Goal: Task Accomplishment & Management: Use online tool/utility

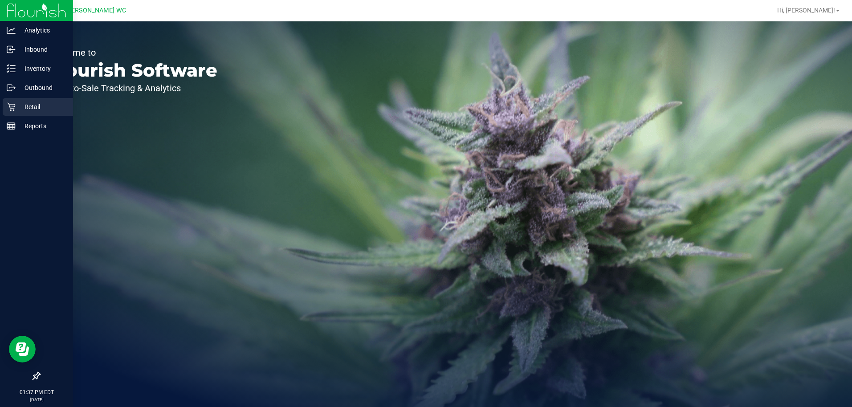
click at [18, 112] on div "Retail" at bounding box center [38, 107] width 70 height 18
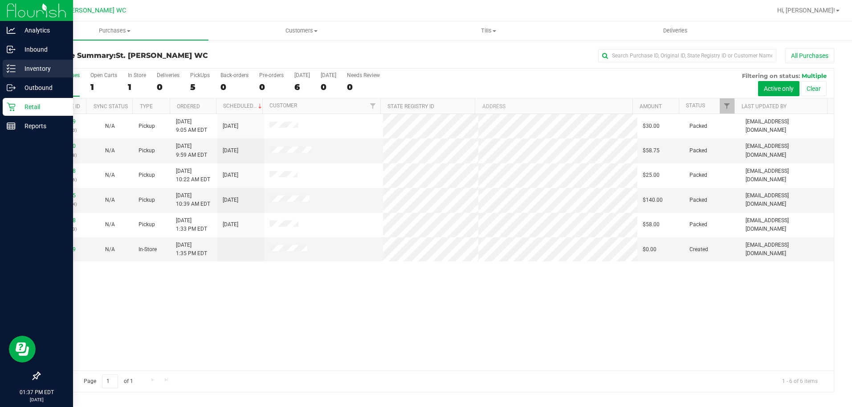
click at [12, 73] on icon at bounding box center [11, 68] width 9 height 9
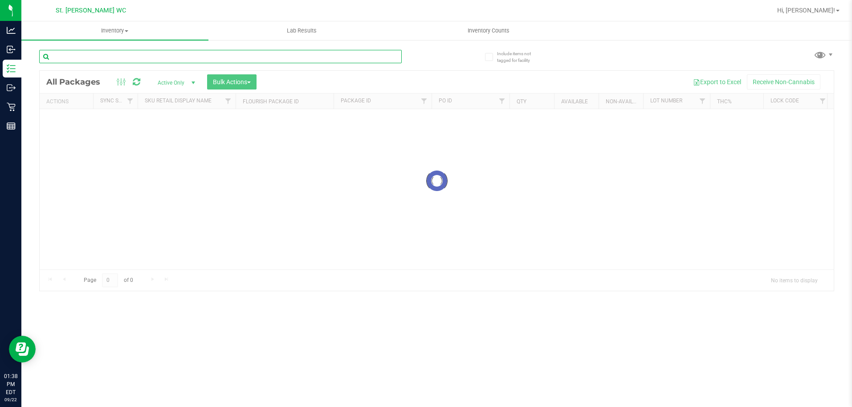
click at [233, 56] on input "text" at bounding box center [220, 56] width 363 height 13
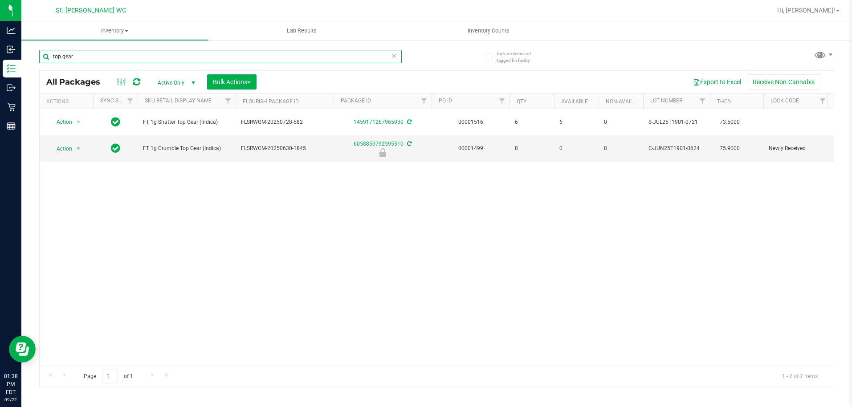
type input "top gear"
click at [394, 56] on icon at bounding box center [394, 55] width 6 height 11
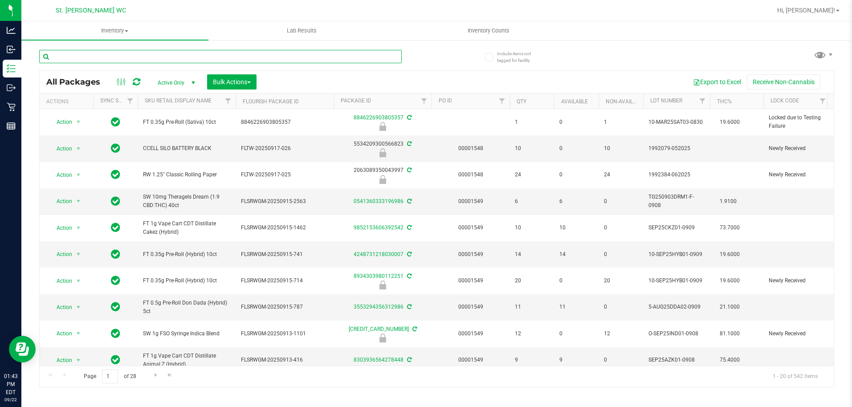
click at [84, 61] on input "text" at bounding box center [220, 56] width 363 height 13
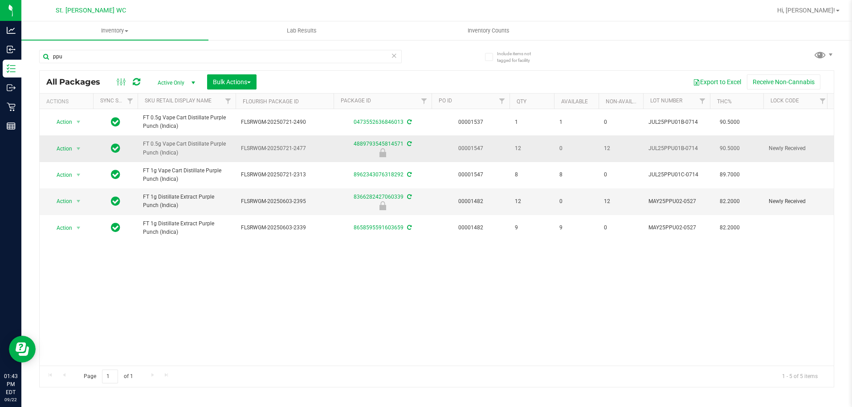
click at [188, 148] on span "FT 0.5g Vape Cart Distillate Purple Punch (Indica)" at bounding box center [186, 148] width 87 height 17
copy tr "FT 0.5g Vape Cart Distillate Purple Punch (Indica)"
click at [156, 55] on input "ppu" at bounding box center [220, 56] width 363 height 13
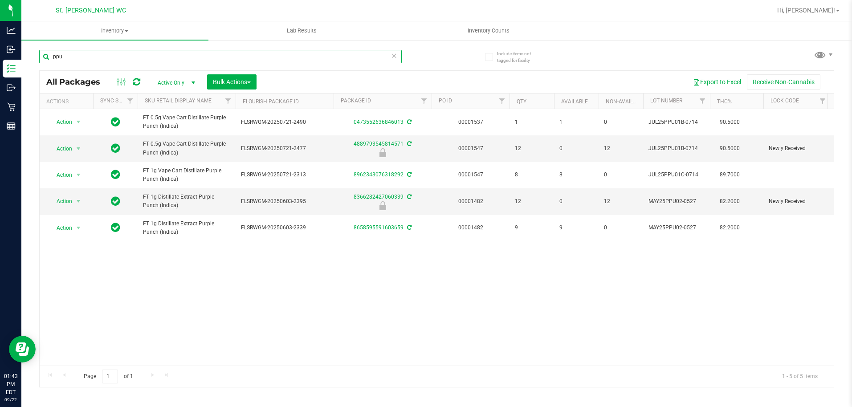
click at [156, 55] on input "ppu" at bounding box center [220, 56] width 363 height 13
paste input "FT 0.5g Vape Cart Distillate Purple Punch (Indica)"
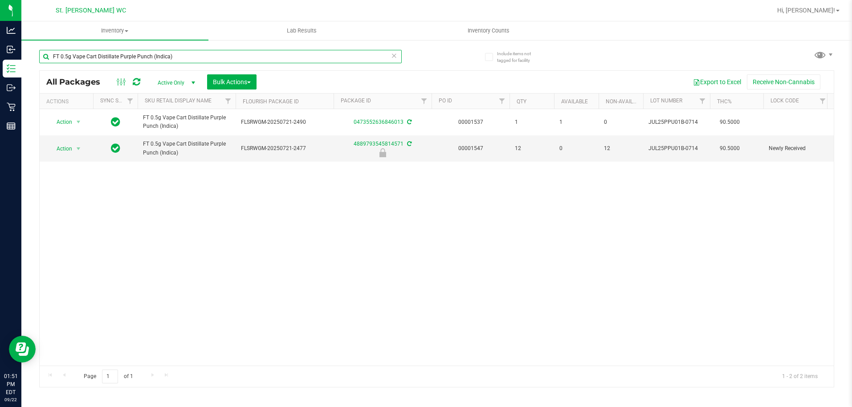
click at [124, 61] on input "FT 0.5g Vape Cart Distillate Purple Punch (Indica)" at bounding box center [220, 56] width 363 height 13
type input "0057231953227085"
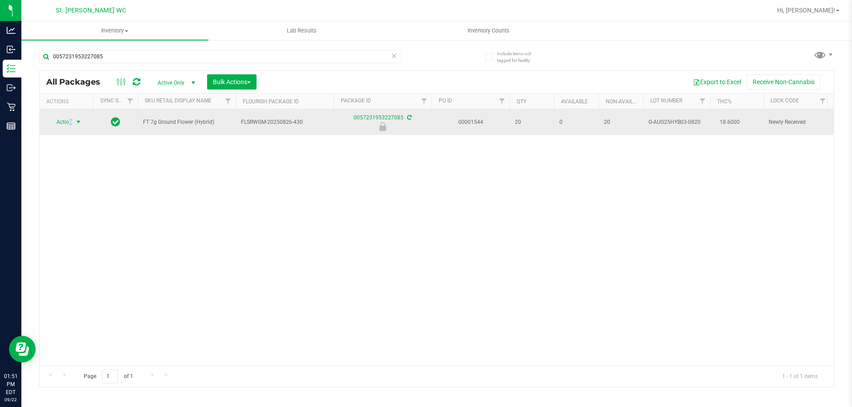
click at [70, 119] on span "Action" at bounding box center [61, 122] width 24 height 12
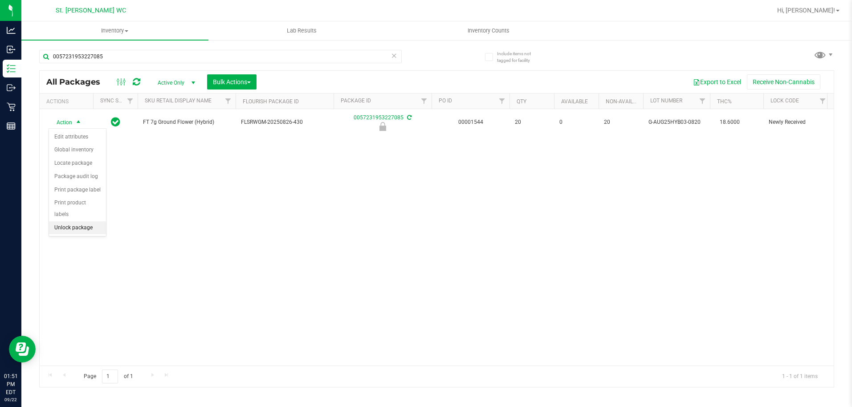
click at [93, 221] on li "Unlock package" at bounding box center [77, 227] width 57 height 13
